Goal: Answer question/provide support

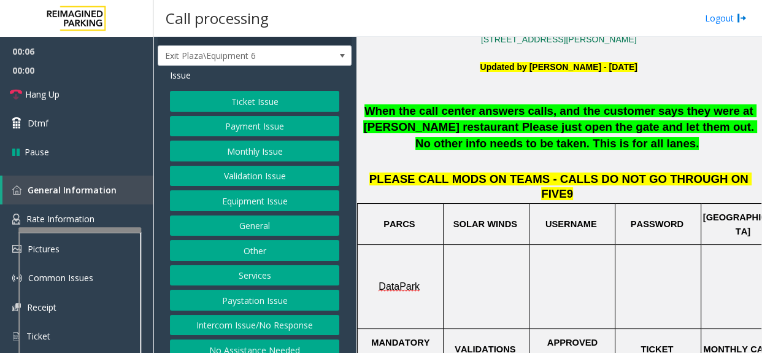
scroll to position [31, 0]
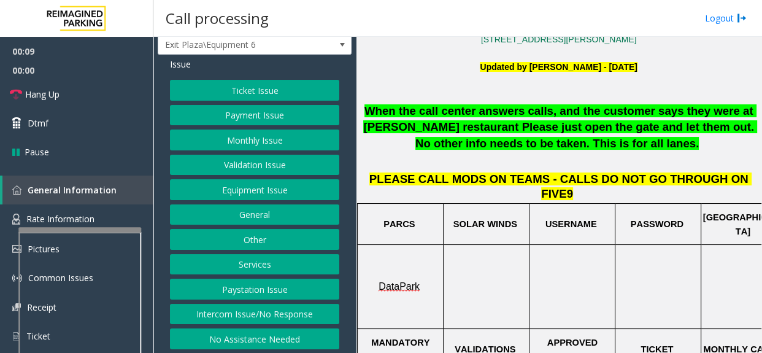
drag, startPoint x: 272, startPoint y: 123, endPoint x: 273, endPoint y: 102, distance: 20.3
click at [272, 105] on button "Payment Issue" at bounding box center [254, 115] width 169 height 21
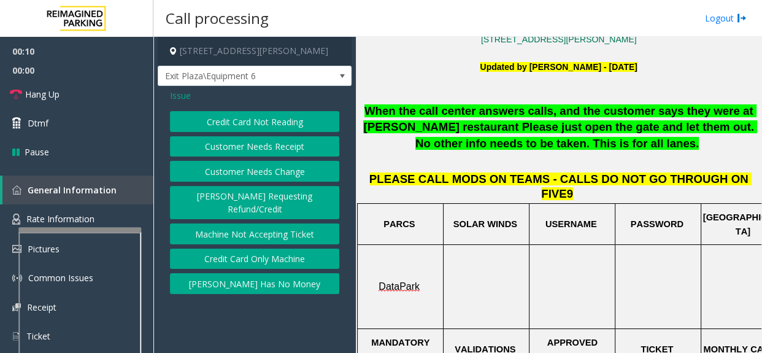
click at [186, 98] on span "Issue" at bounding box center [180, 95] width 21 height 13
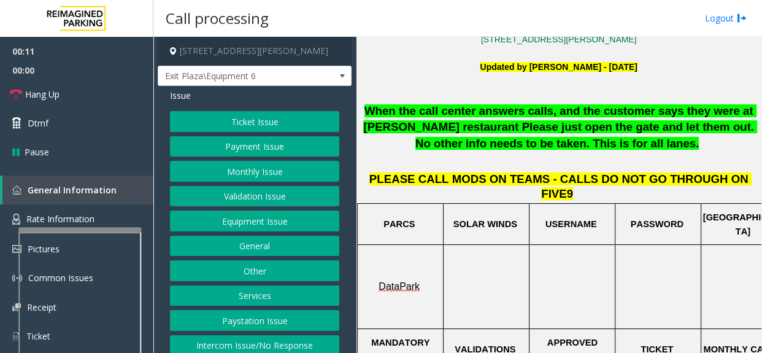
click at [233, 131] on div "Ticket Issue Payment Issue Monthly Issue Validation Issue Equipment Issue Gener…" at bounding box center [254, 245] width 169 height 269
click at [228, 128] on button "Ticket Issue" at bounding box center [254, 121] width 169 height 21
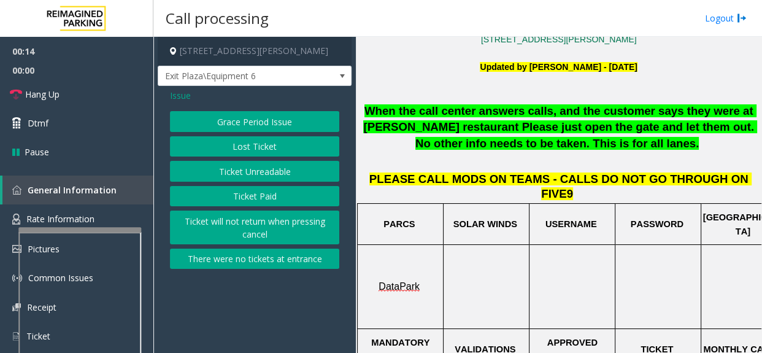
click at [289, 177] on button "Ticket Unreadable" at bounding box center [254, 171] width 169 height 21
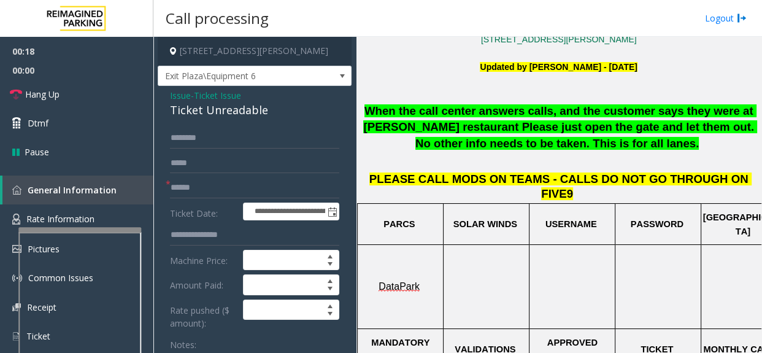
click at [207, 102] on div "Ticket Unreadable" at bounding box center [254, 110] width 169 height 17
click at [223, 102] on div "Ticket Unreadable" at bounding box center [254, 110] width 169 height 17
click at [213, 98] on span "Ticket Issue" at bounding box center [217, 95] width 47 height 13
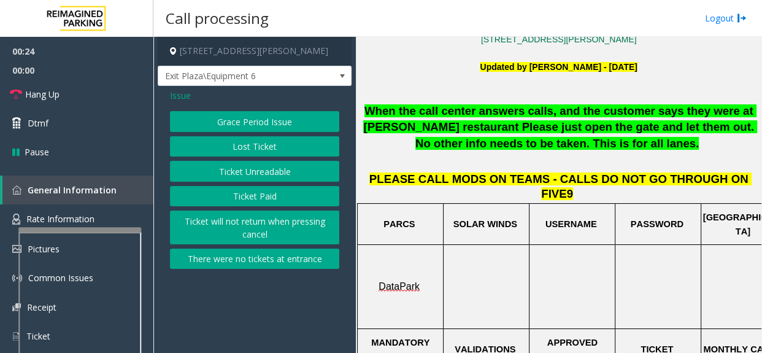
click at [177, 98] on span "Issue" at bounding box center [180, 95] width 21 height 13
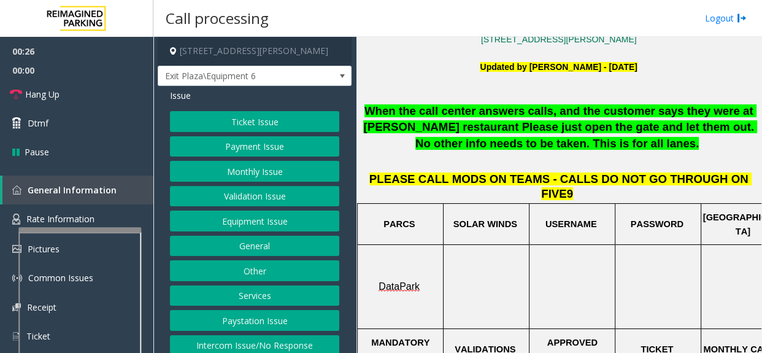
click at [259, 213] on button "Equipment Issue" at bounding box center [254, 220] width 169 height 21
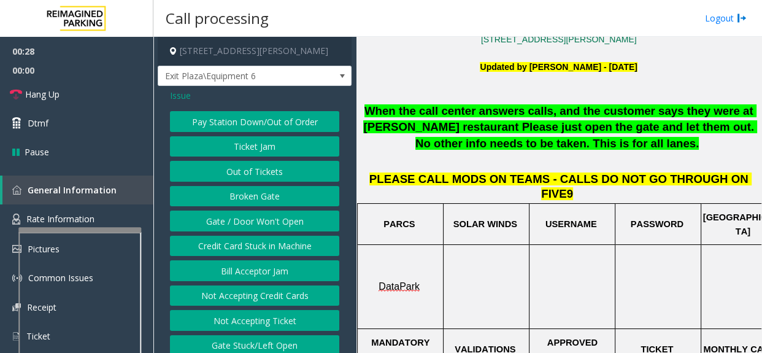
click at [182, 96] on span "Issue" at bounding box center [180, 95] width 21 height 13
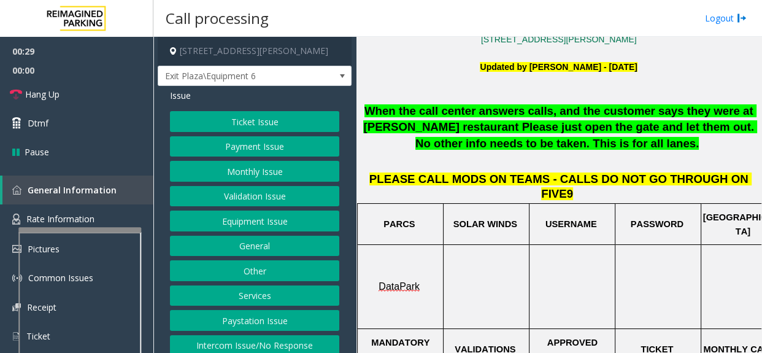
click at [213, 122] on button "Ticket Issue" at bounding box center [254, 121] width 169 height 21
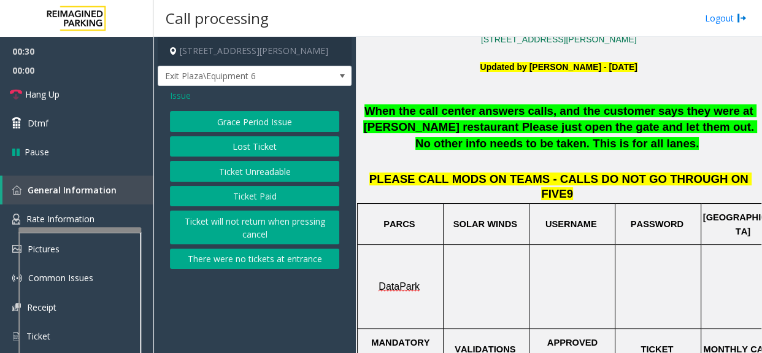
click at [273, 173] on button "Ticket Unreadable" at bounding box center [254, 171] width 169 height 21
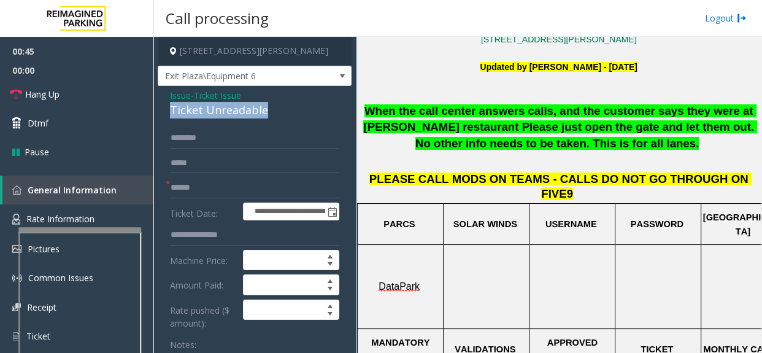
drag, startPoint x: 172, startPoint y: 109, endPoint x: 269, endPoint y: 110, distance: 96.9
click at [269, 110] on div "Ticket Unreadable" at bounding box center [254, 110] width 169 height 17
copy div "Ticket Unreadable"
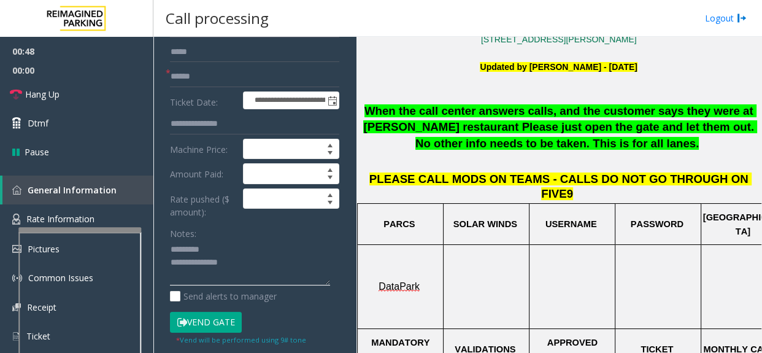
paste textarea "**********"
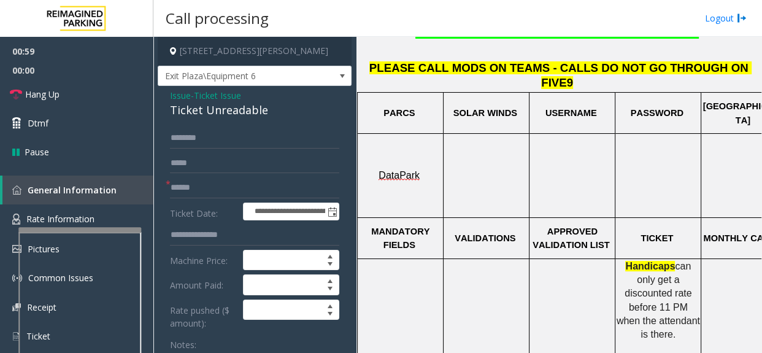
scroll to position [390, 0]
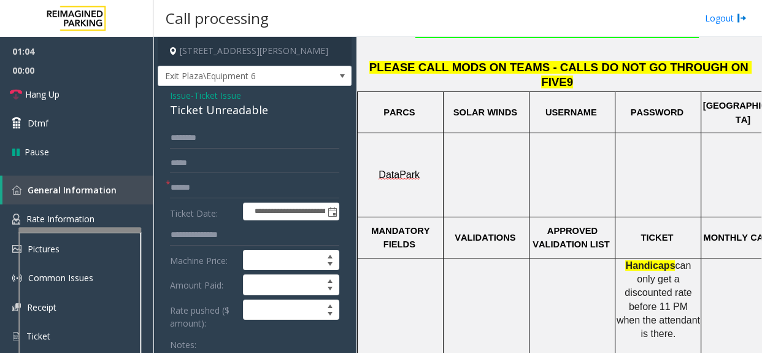
type textarea "**********"
click at [195, 190] on input "text" at bounding box center [254, 187] width 169 height 21
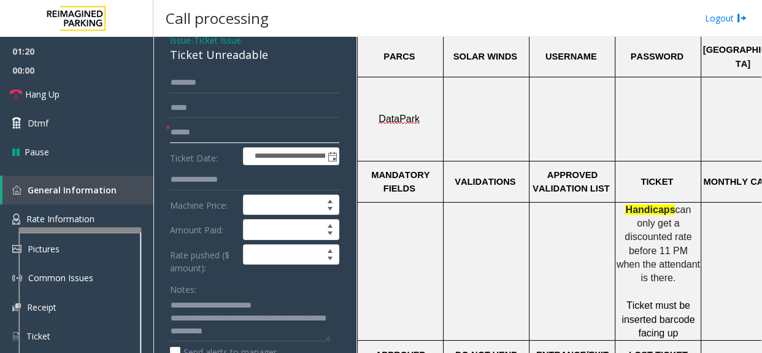
scroll to position [111, 0]
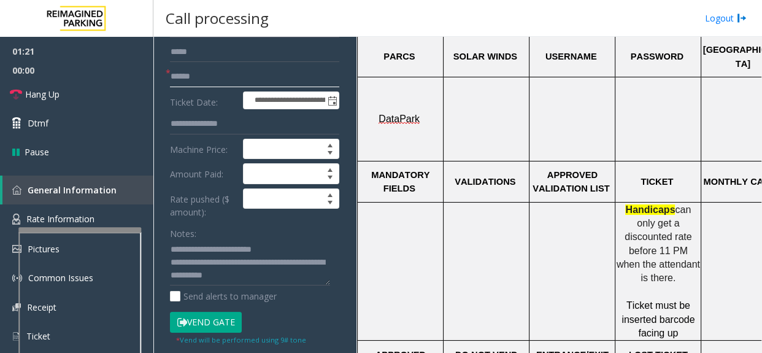
type input "******"
click at [212, 319] on button "Vend Gate" at bounding box center [206, 322] width 72 height 21
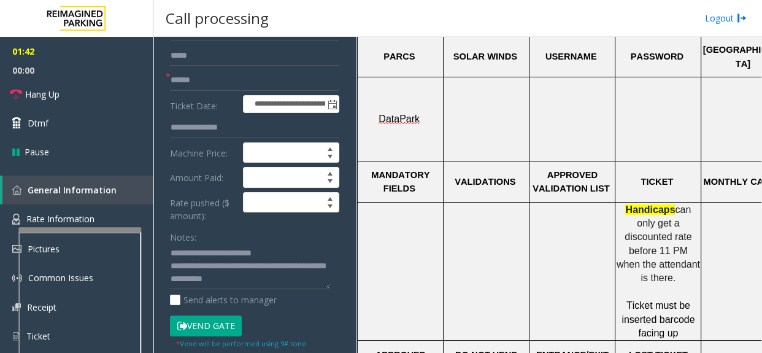
scroll to position [223, 0]
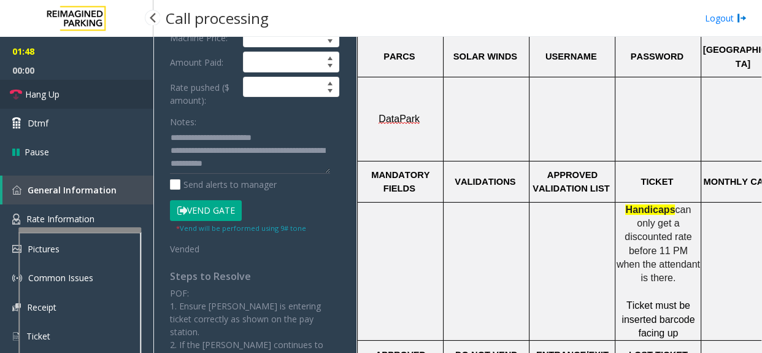
click at [36, 100] on span "Hang Up" at bounding box center [42, 94] width 34 height 13
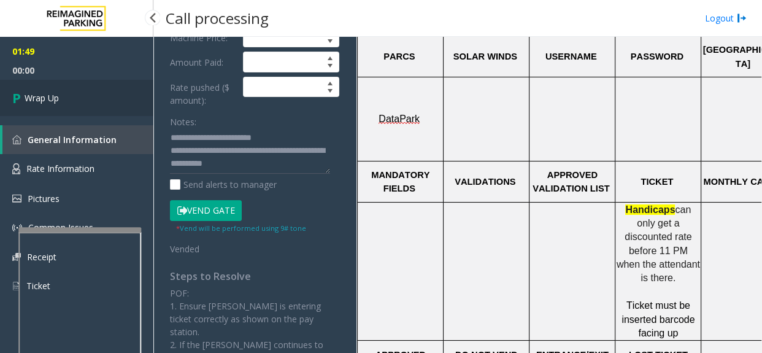
click at [36, 100] on span "Wrap Up" at bounding box center [42, 97] width 34 height 13
